Goal: Find specific page/section

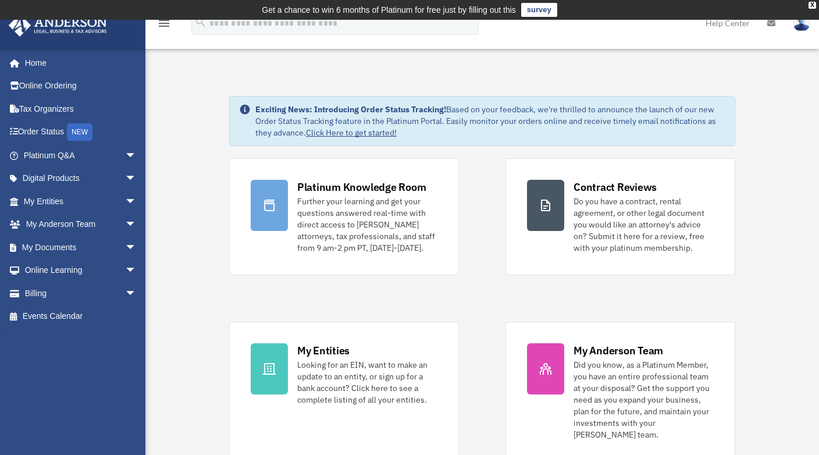
click at [42, 292] on link "Billing arrow_drop_down" at bounding box center [81, 293] width 146 height 23
click at [125, 291] on span "arrow_drop_down" at bounding box center [136, 294] width 23 height 24
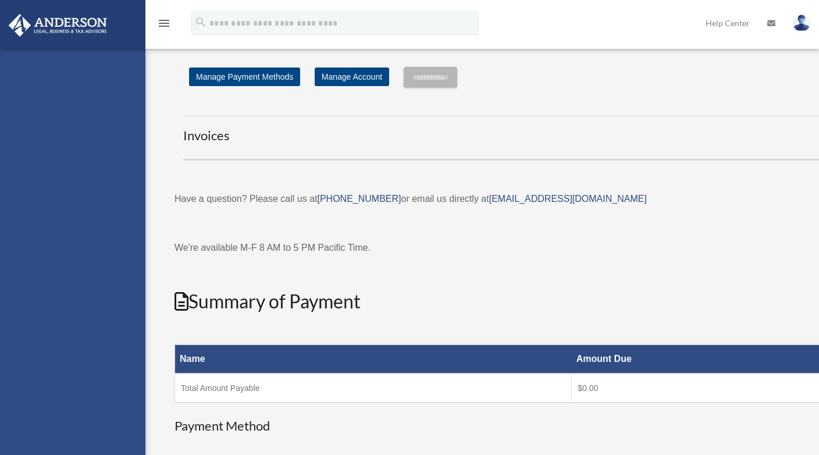
click at [62, 311] on div "richforbesjr@gmail.com Sign Out richforbesjr@gmail.com Home Online Ordering Tax…" at bounding box center [72, 276] width 145 height 455
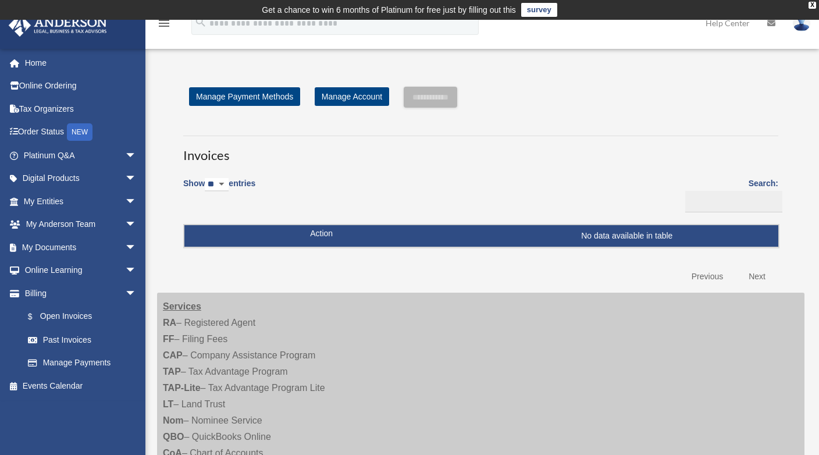
click at [64, 340] on link "Past Invoices" at bounding box center [82, 339] width 132 height 23
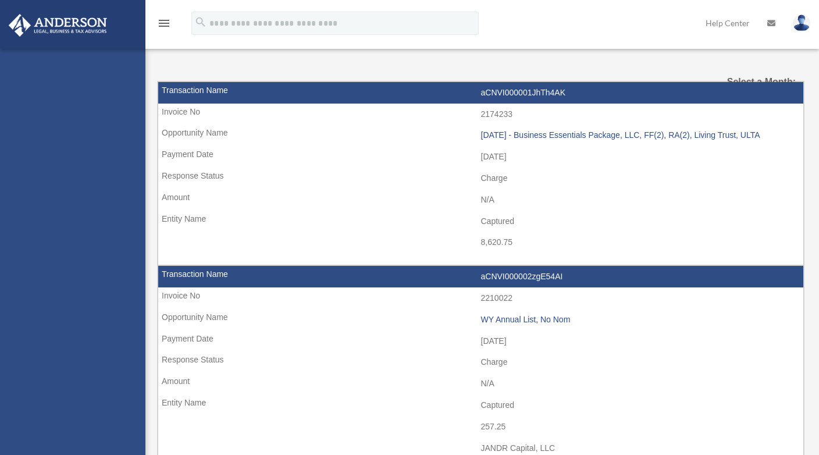
select select
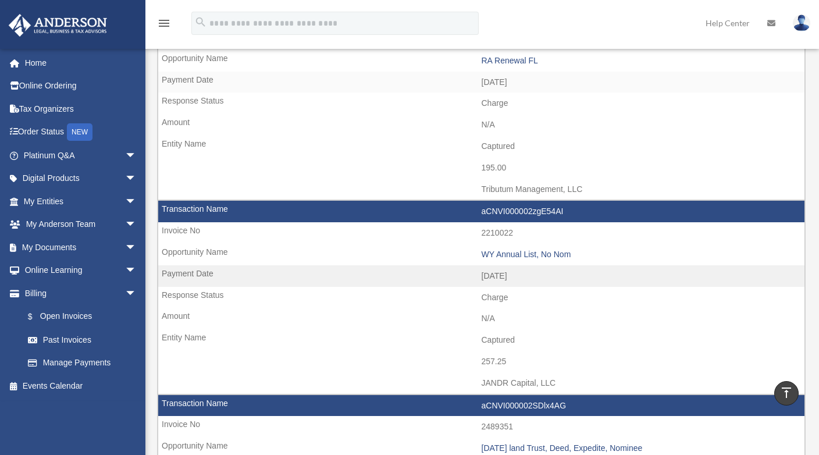
scroll to position [116, 0]
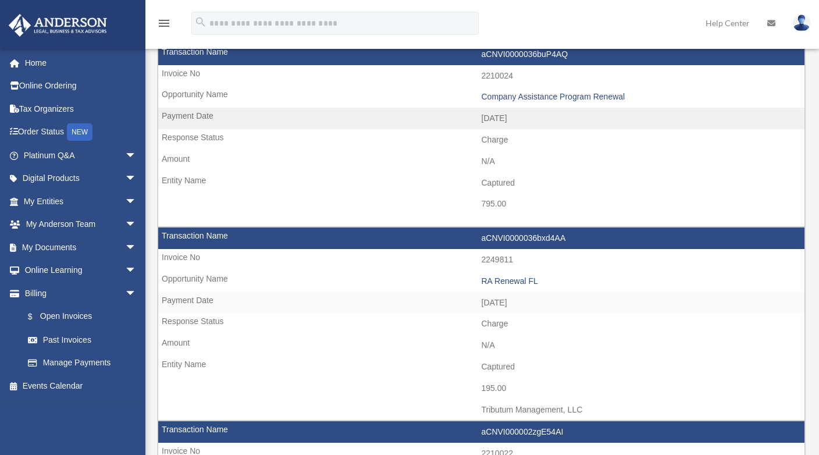
click at [805, 20] on img at bounding box center [801, 23] width 17 height 17
click at [768, 54] on link "[EMAIL_ADDRESS][DOMAIN_NAME]" at bounding box center [747, 59] width 125 height 34
click at [804, 25] on img at bounding box center [801, 23] width 17 height 17
